Goal: Information Seeking & Learning: Learn about a topic

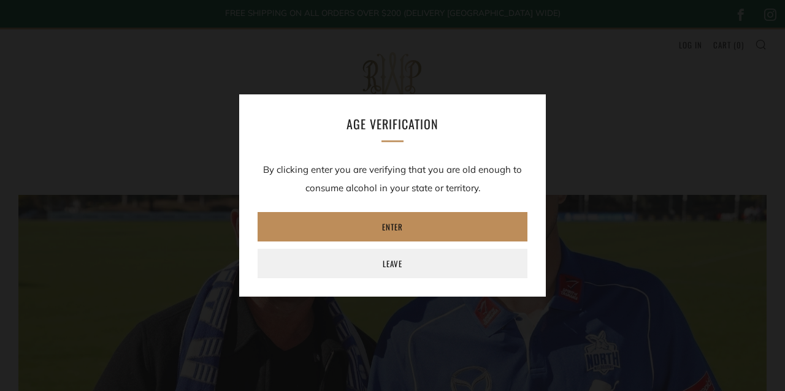
click at [441, 221] on link "Enter" at bounding box center [393, 226] width 270 height 29
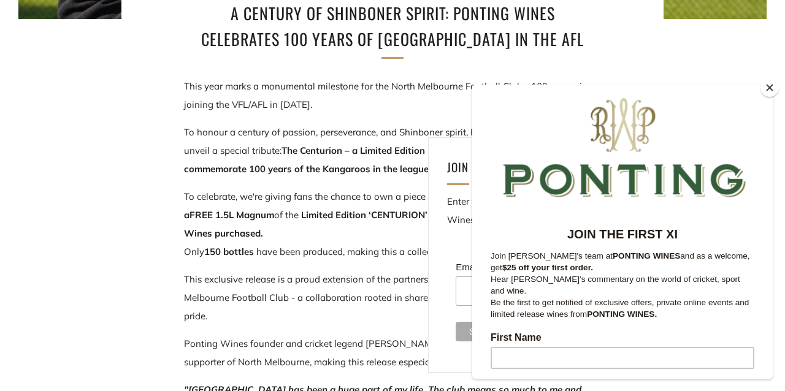
scroll to position [482, 0]
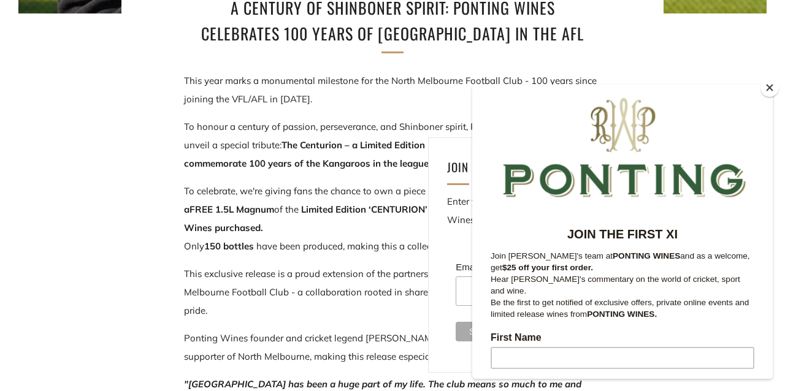
click at [769, 83] on button "Close" at bounding box center [770, 88] width 18 height 18
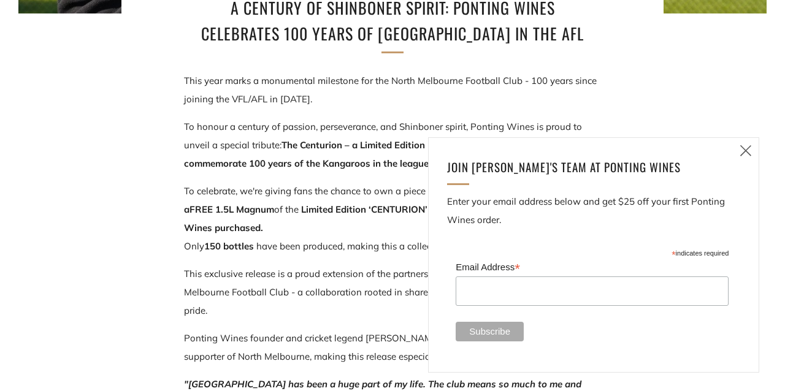
click at [748, 150] on icon at bounding box center [746, 150] width 15 height 15
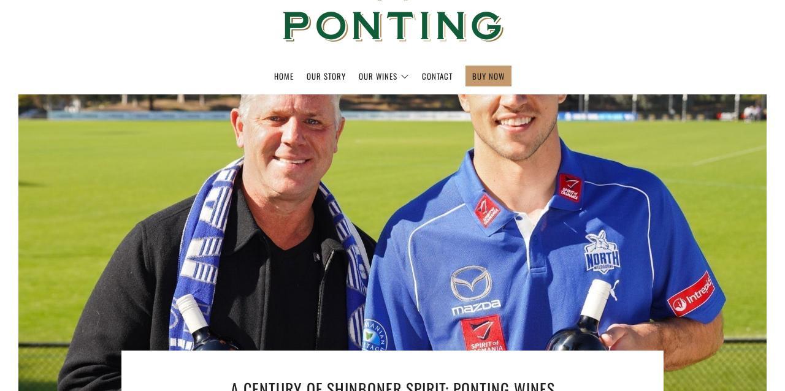
scroll to position [0, 0]
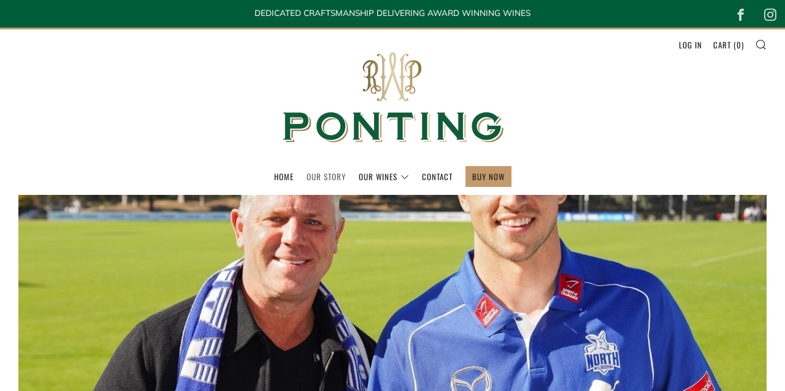
click at [326, 177] on link "Our Story" at bounding box center [326, 177] width 39 height 20
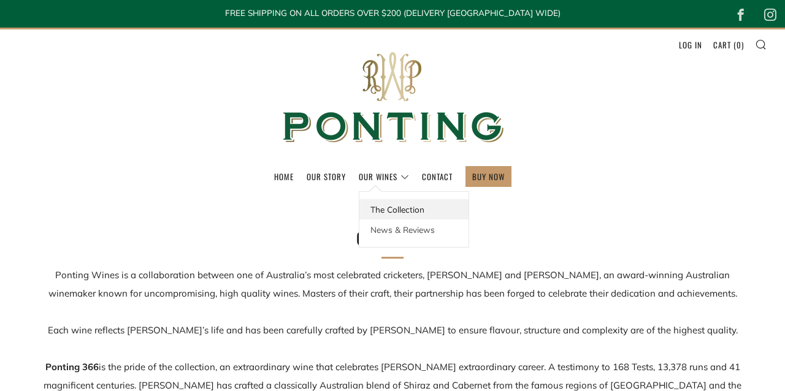
click at [394, 210] on link "The Collection" at bounding box center [414, 209] width 109 height 20
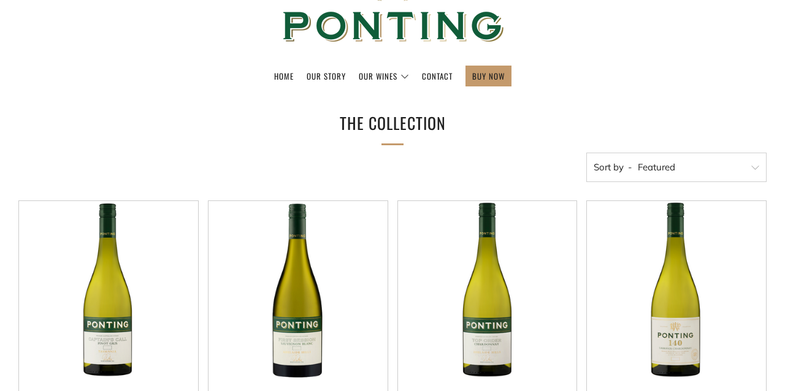
scroll to position [107, 0]
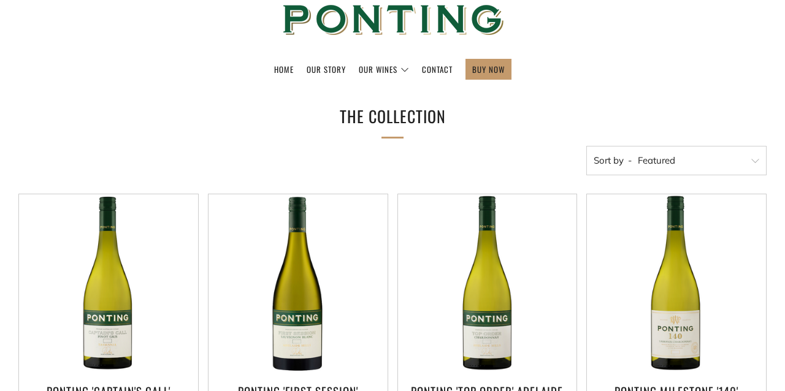
click at [685, 159] on select "Featured Best Selling Alphabetically, A-Z Alphabetically, Z-A Price, low to hig…" at bounding box center [677, 160] width 180 height 29
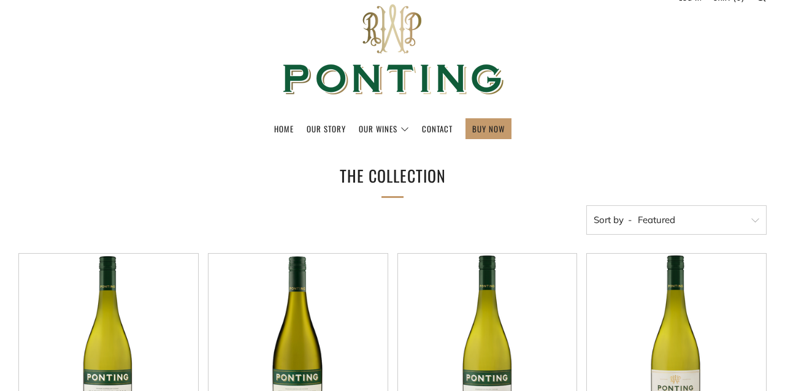
scroll to position [0, 0]
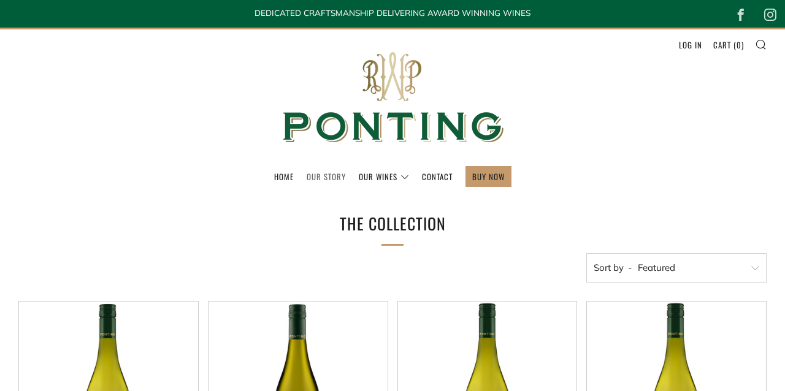
click at [331, 177] on link "Our Story" at bounding box center [326, 177] width 39 height 20
